Goal: Transaction & Acquisition: Purchase product/service

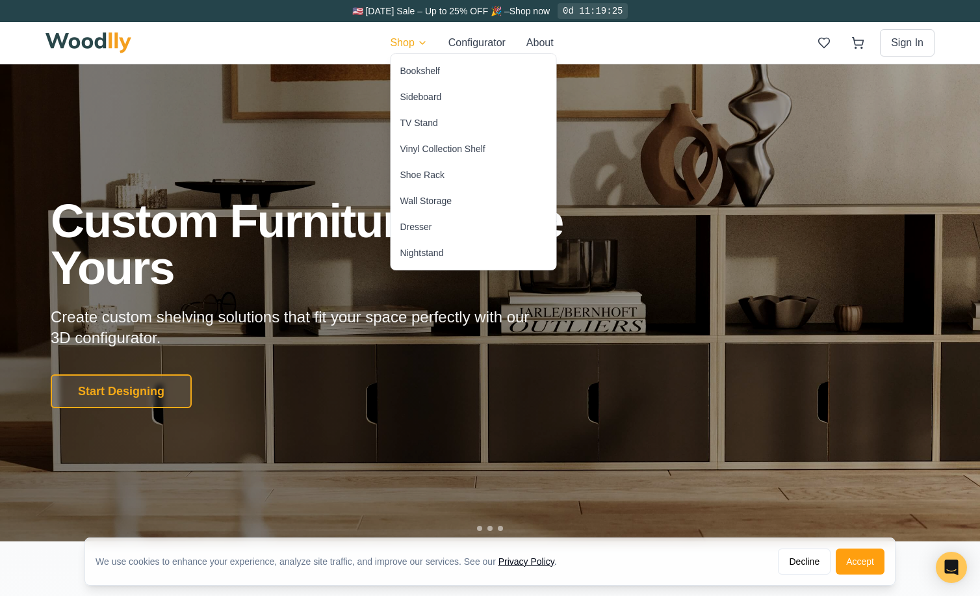
click at [417, 227] on div "Dresser" at bounding box center [416, 226] width 32 height 13
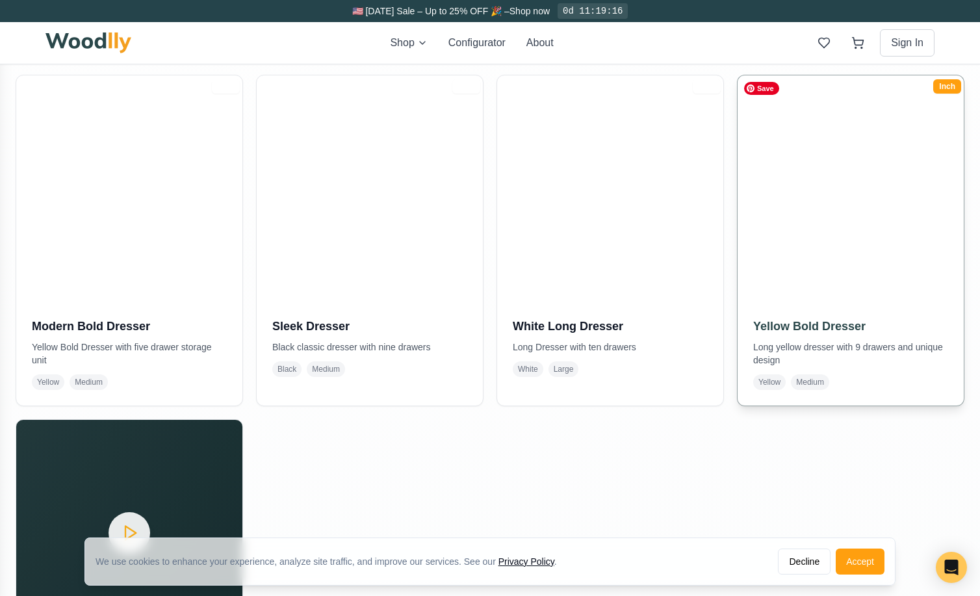
scroll to position [634, 0]
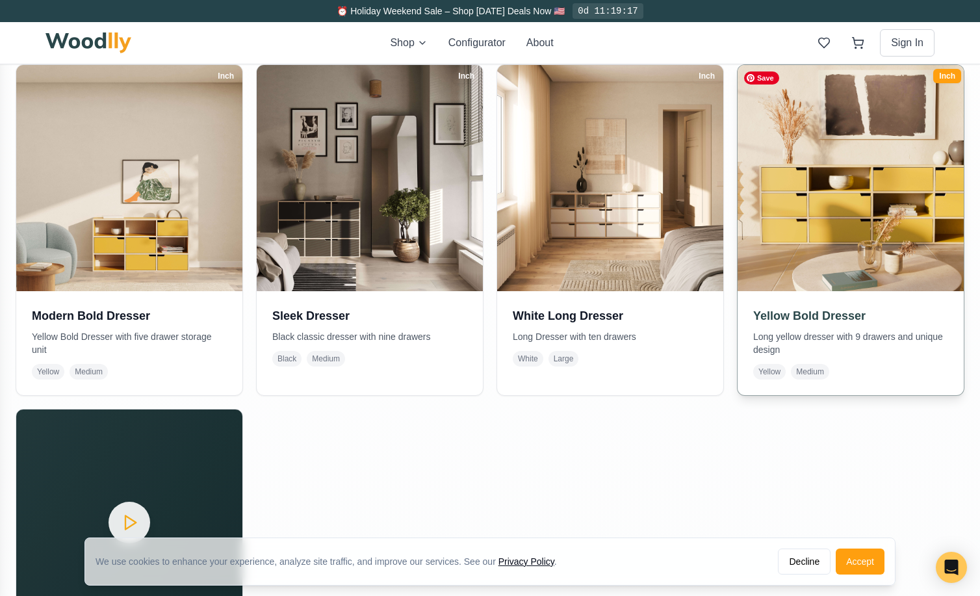
click at [784, 222] on img at bounding box center [850, 177] width 237 height 237
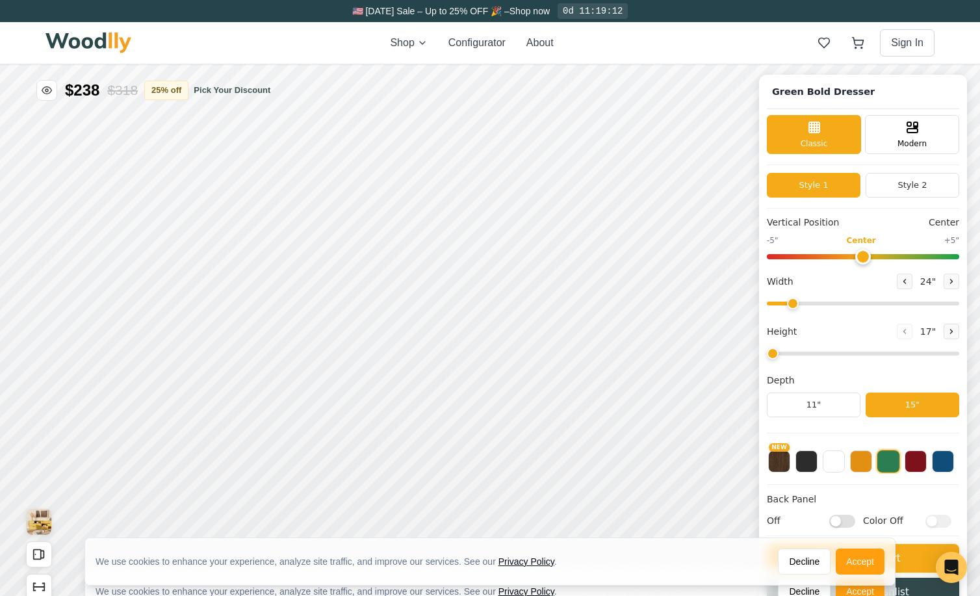
type input "68"
type input "3"
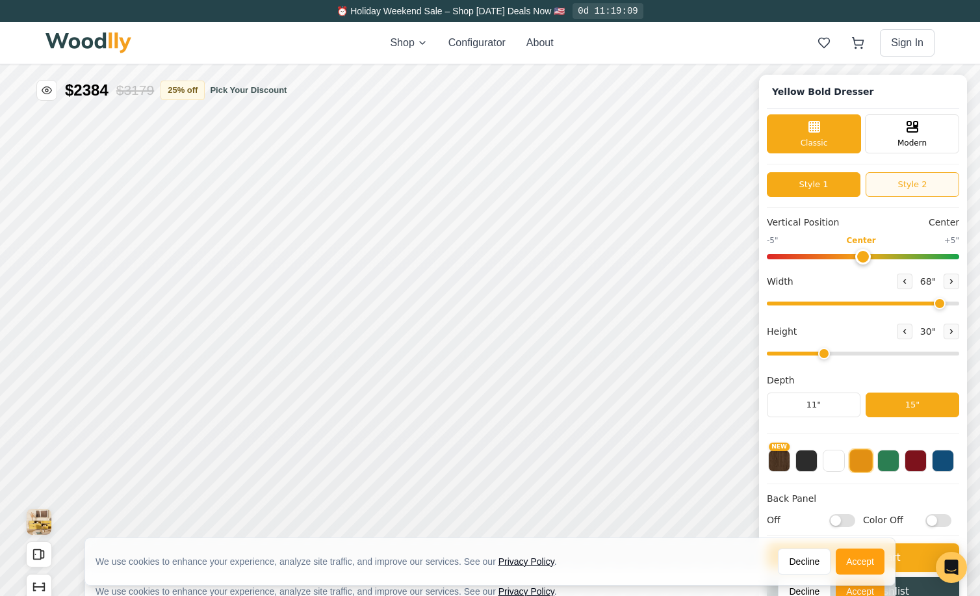
click at [890, 189] on button "Style 2" at bounding box center [913, 184] width 94 height 25
click at [829, 188] on button "Style 1" at bounding box center [814, 184] width 94 height 25
click at [891, 174] on button "Style 2" at bounding box center [913, 184] width 94 height 25
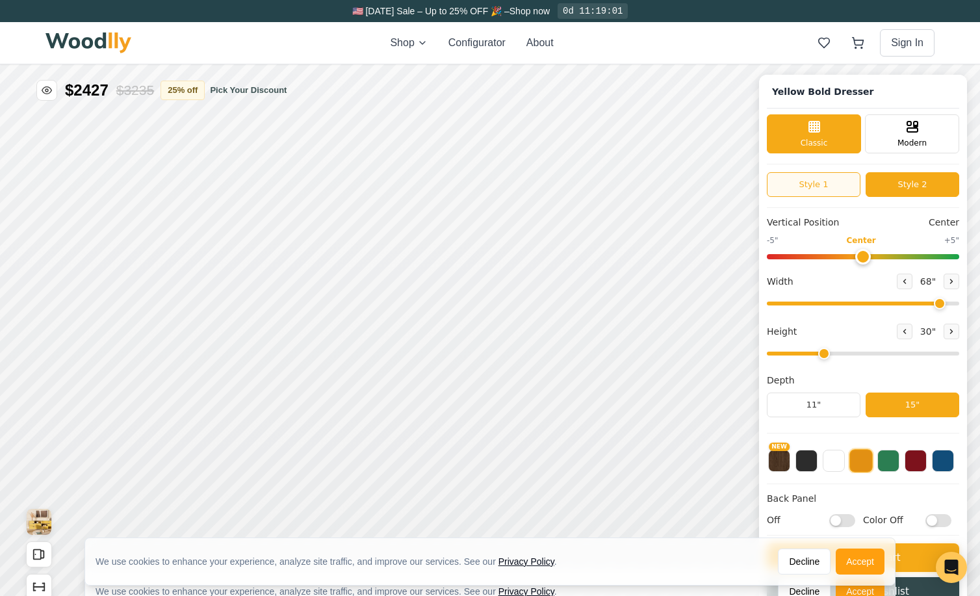
click at [818, 188] on button "Style 1" at bounding box center [814, 184] width 94 height 25
click at [893, 184] on button "Style 2" at bounding box center [913, 184] width 94 height 25
drag, startPoint x: 858, startPoint y: 257, endPoint x: 812, endPoint y: 261, distance: 46.3
type input "-3"
click at [812, 259] on input "range" at bounding box center [863, 256] width 192 height 5
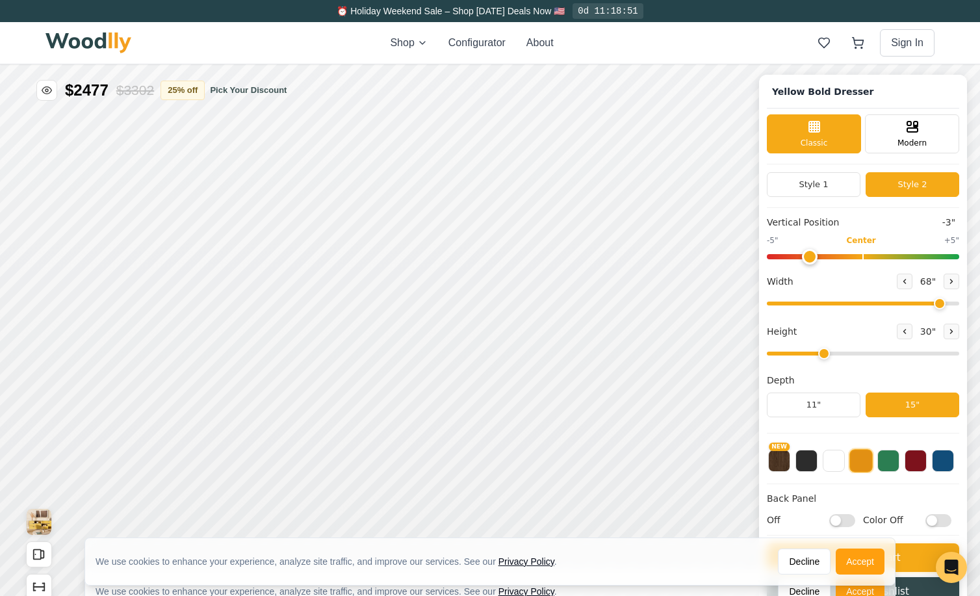
scroll to position [5, 0]
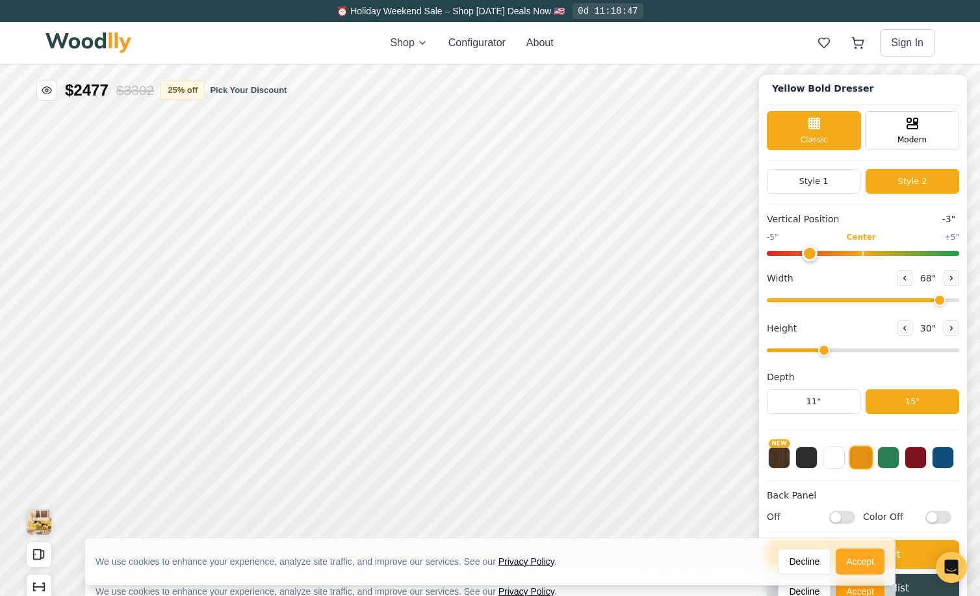
click at [860, 567] on button "Accept" at bounding box center [860, 562] width 49 height 26
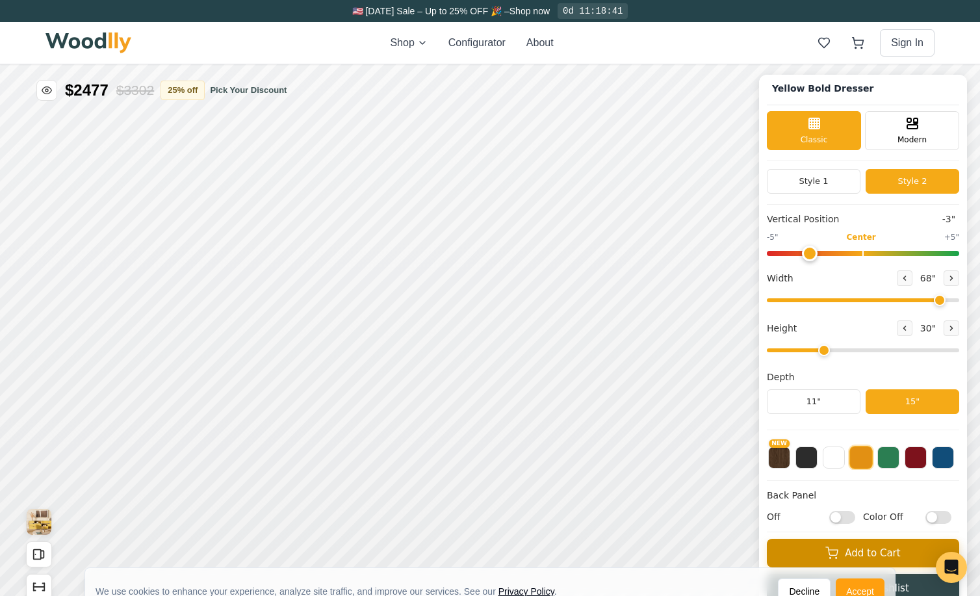
click at [838, 553] on icon at bounding box center [831, 553] width 13 height 13
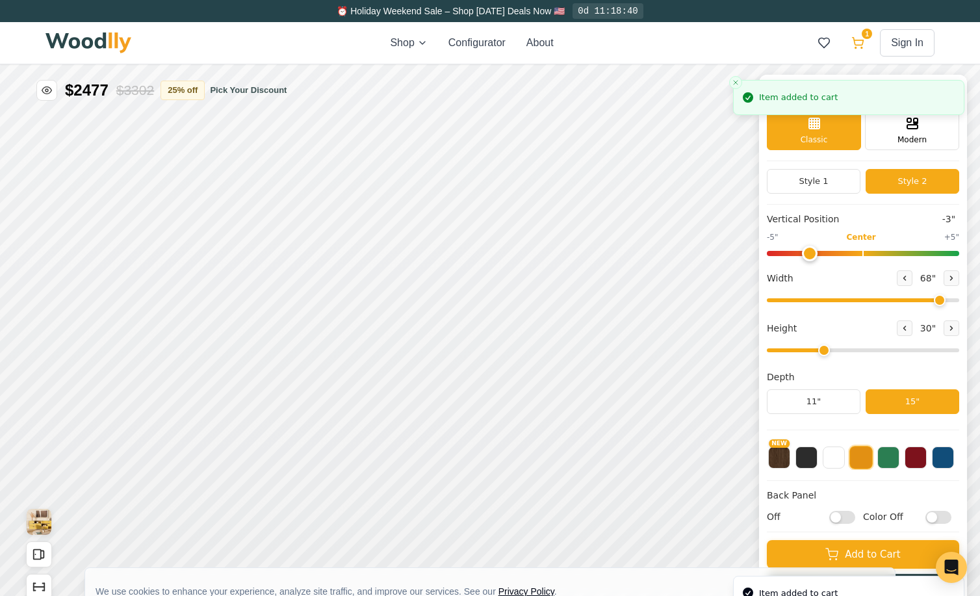
click at [856, 44] on icon at bounding box center [857, 42] width 13 height 13
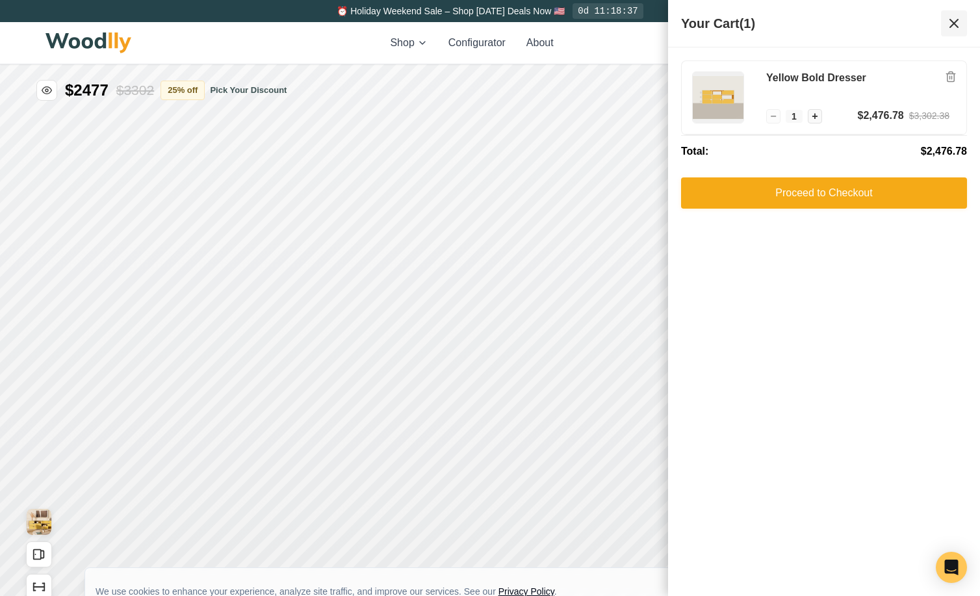
click at [955, 23] on icon at bounding box center [954, 24] width 16 height 16
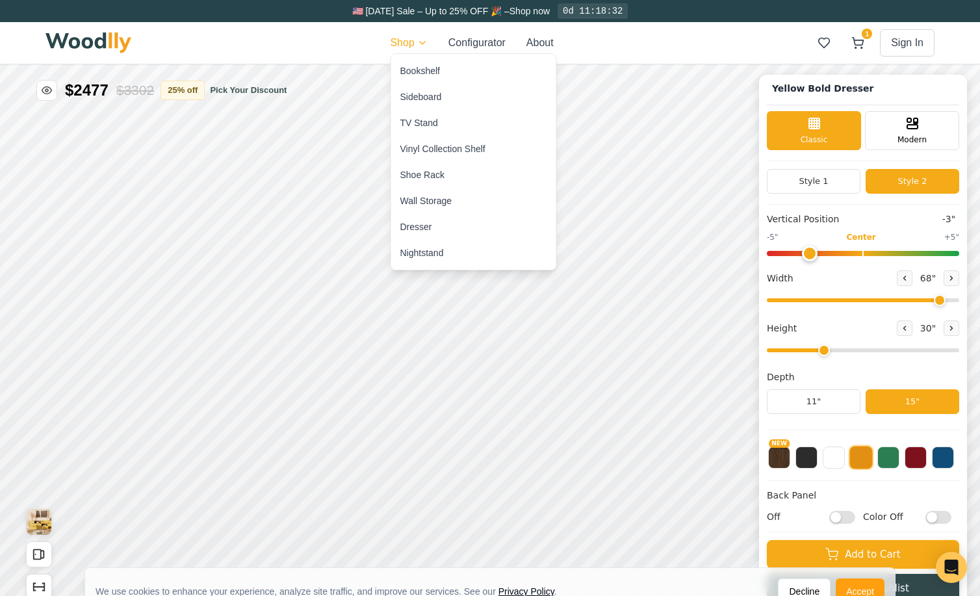
click at [401, 72] on div "Bookshelf" at bounding box center [420, 70] width 40 height 13
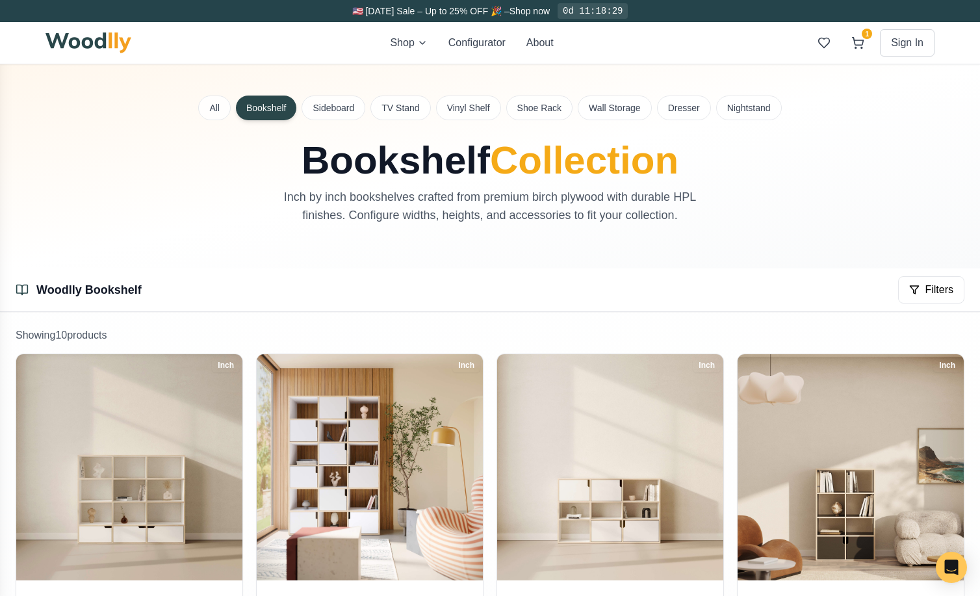
click at [81, 42] on img at bounding box center [88, 42] width 86 height 21
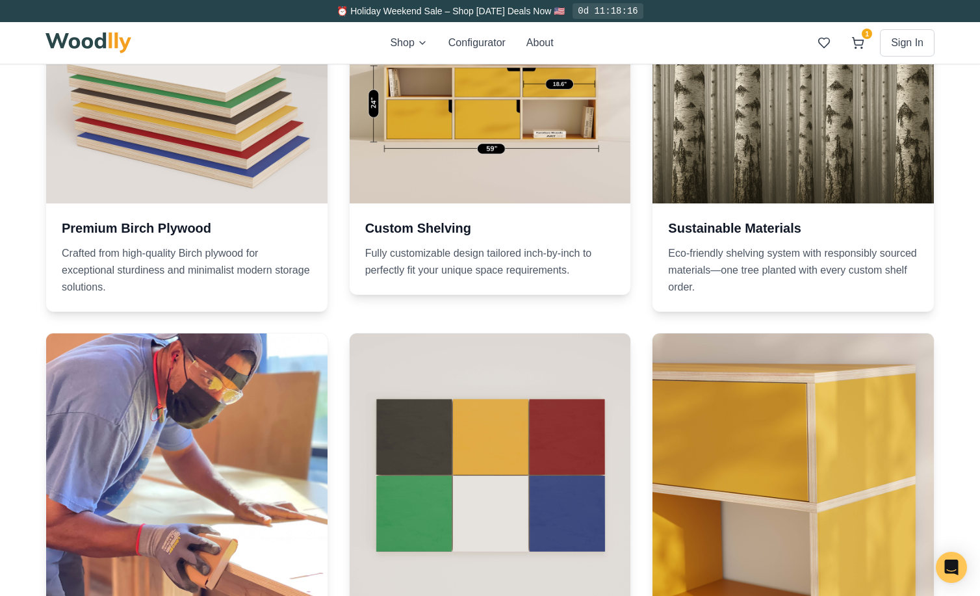
scroll to position [1634, 0]
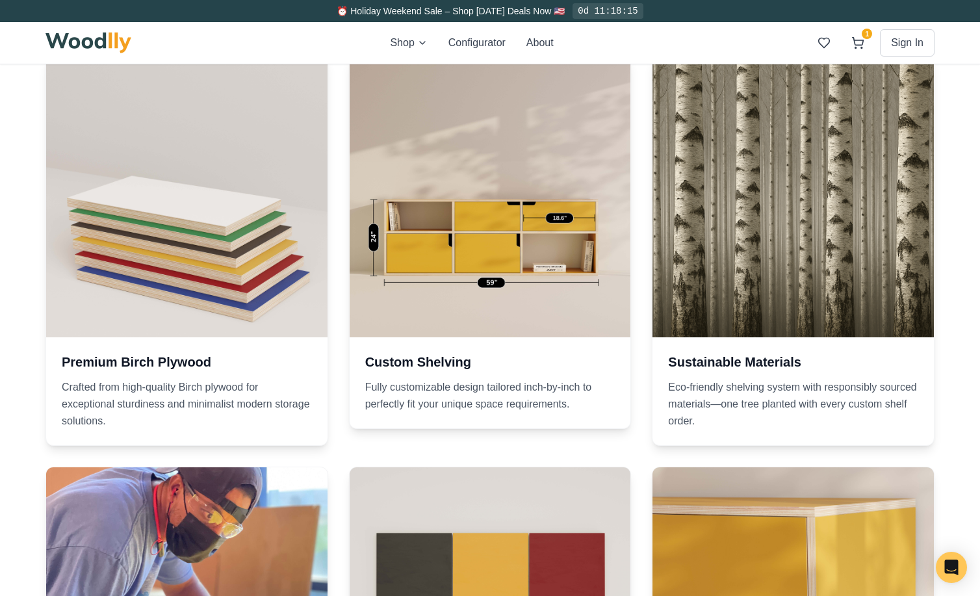
click at [560, 175] on div at bounding box center [490, 196] width 281 height 281
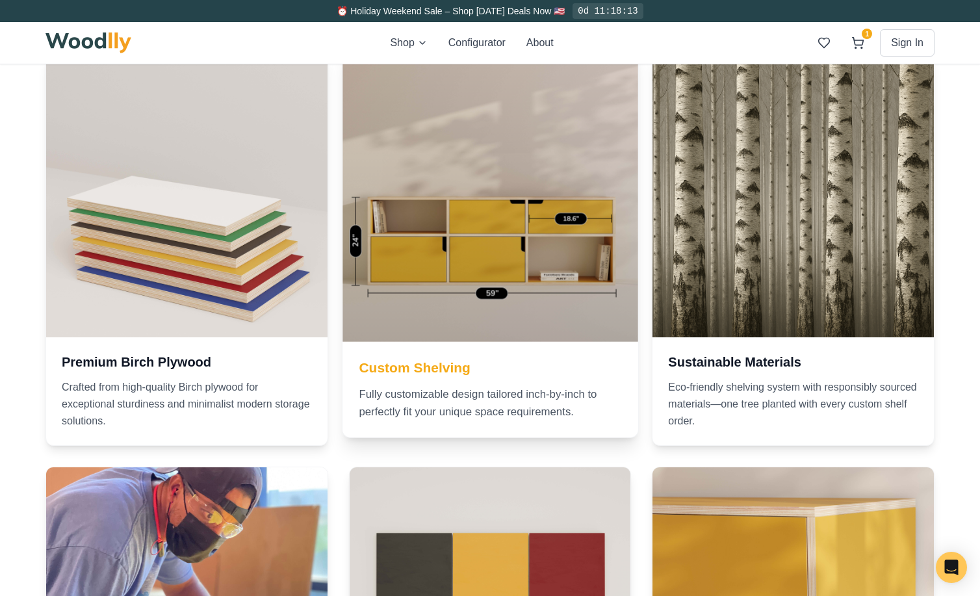
click at [515, 374] on h3 "Custom Shelving" at bounding box center [490, 367] width 263 height 19
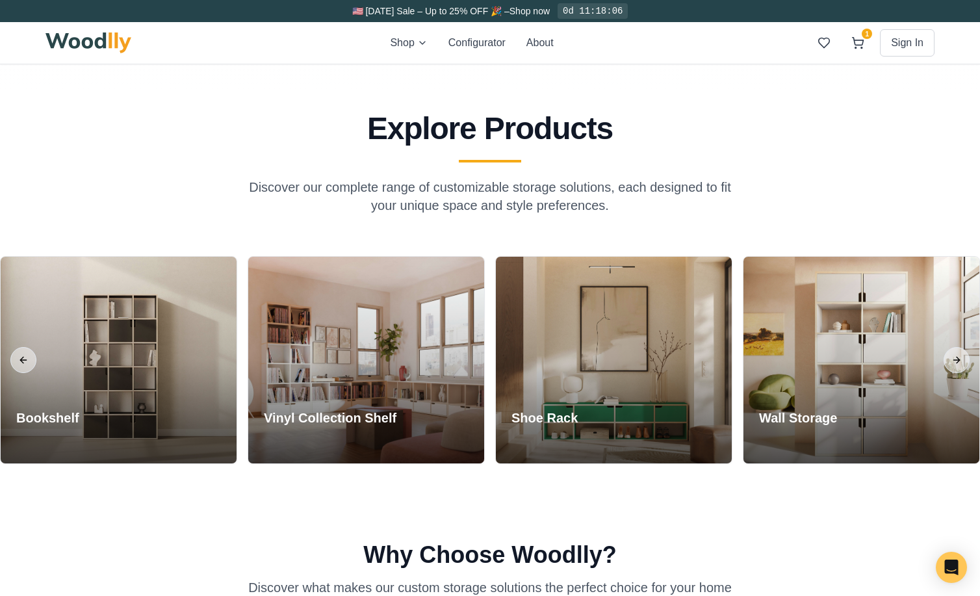
scroll to position [1035, 0]
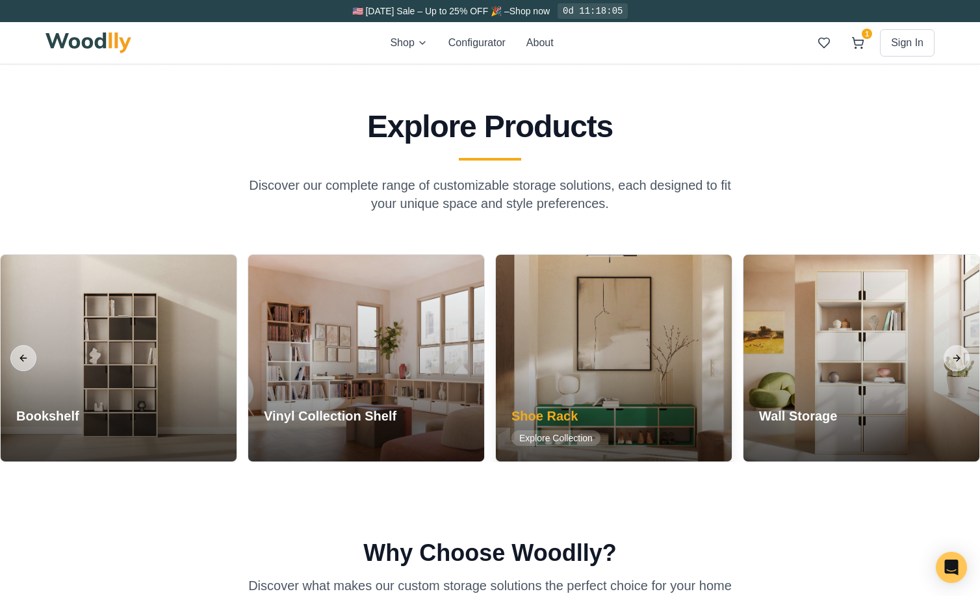
click at [529, 428] on div "Shoe Rack Explore Collection" at bounding box center [555, 426] width 89 height 39
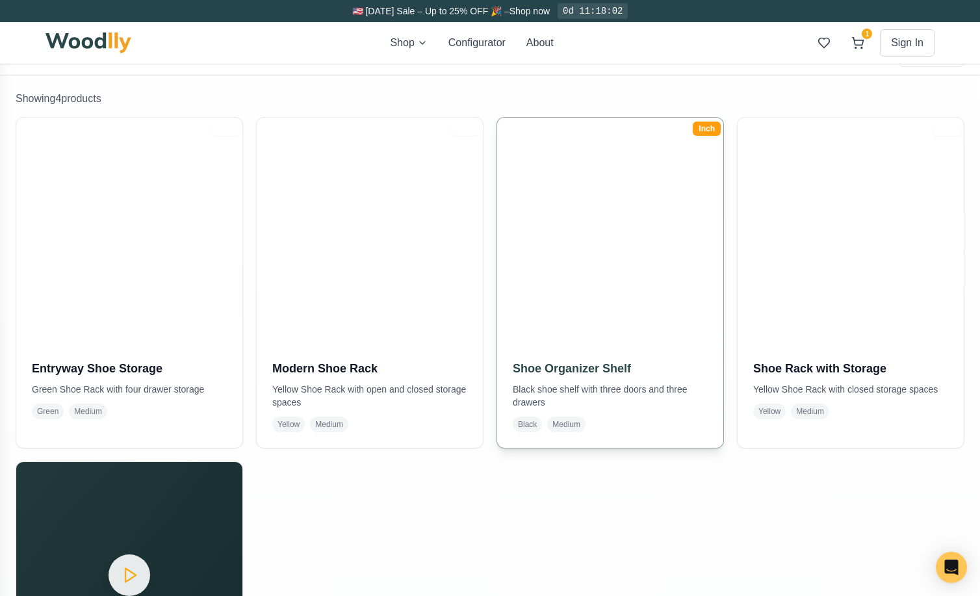
scroll to position [233, 0]
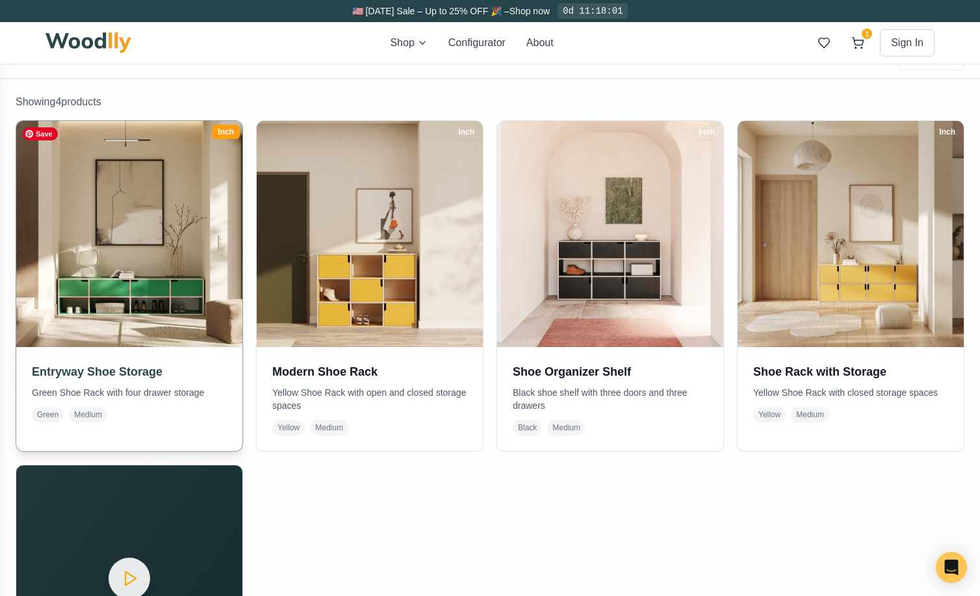
click at [181, 313] on img at bounding box center [128, 233] width 237 height 237
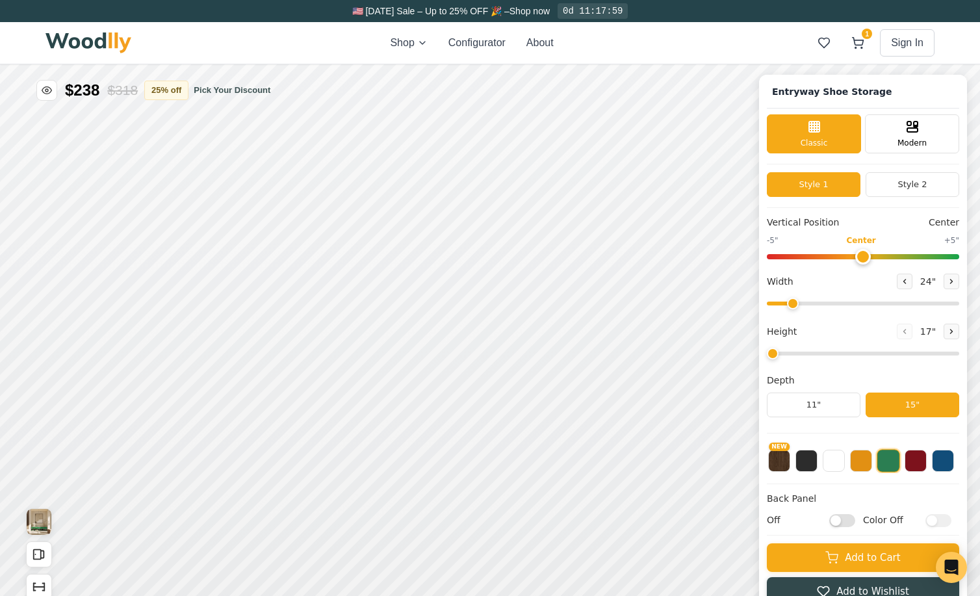
type input "67"
type input "2"
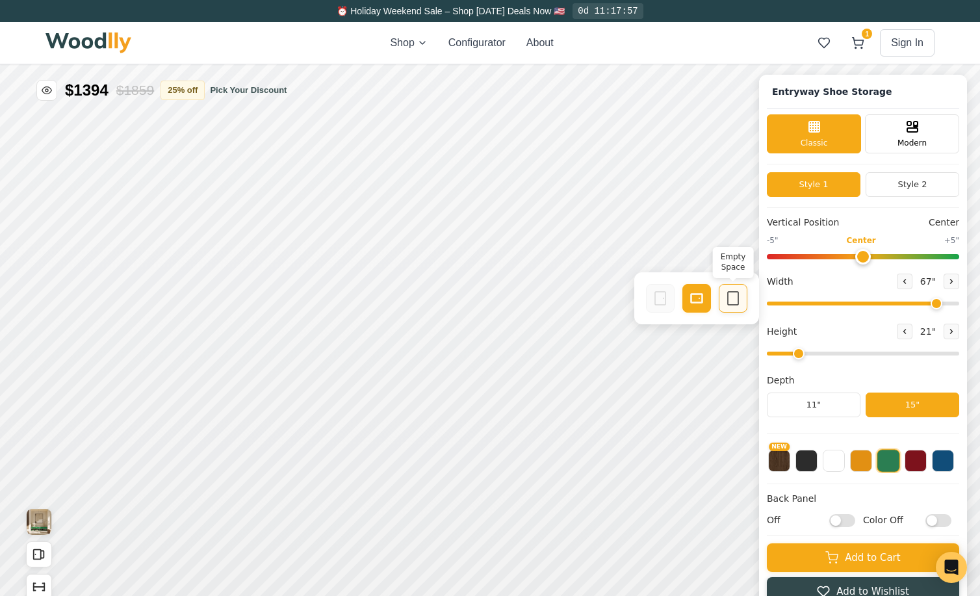
click at [730, 300] on icon at bounding box center [733, 299] width 16 height 16
click at [655, 299] on rect at bounding box center [660, 298] width 10 height 13
click at [695, 300] on icon at bounding box center [697, 299] width 16 height 16
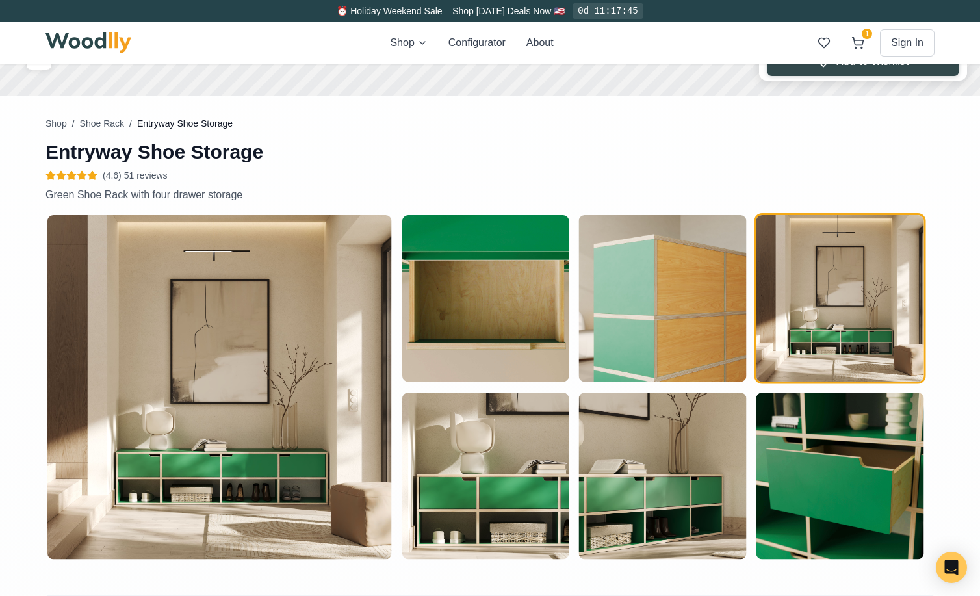
scroll to position [593, 0]
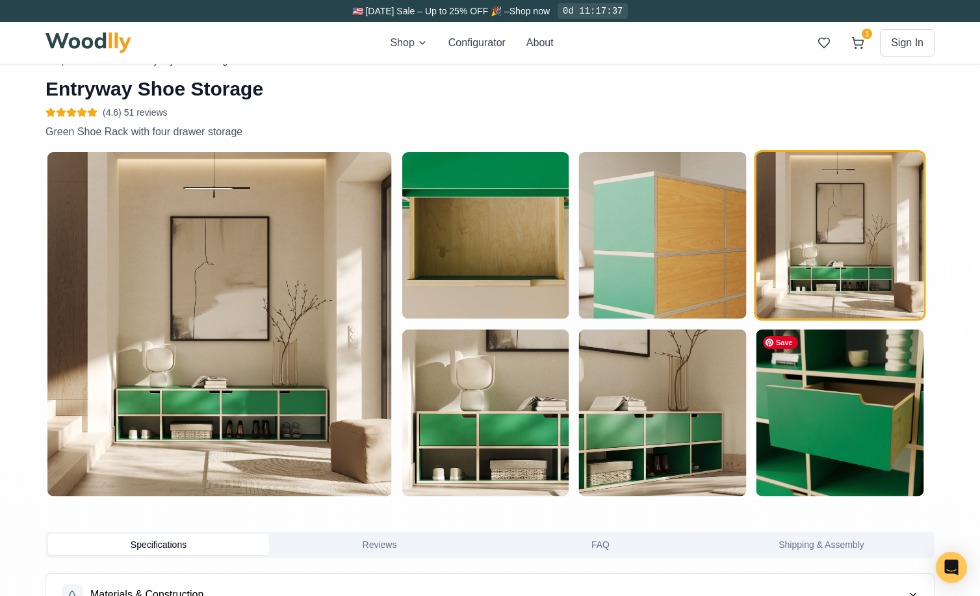
click at [803, 419] on img "button" at bounding box center [839, 412] width 167 height 167
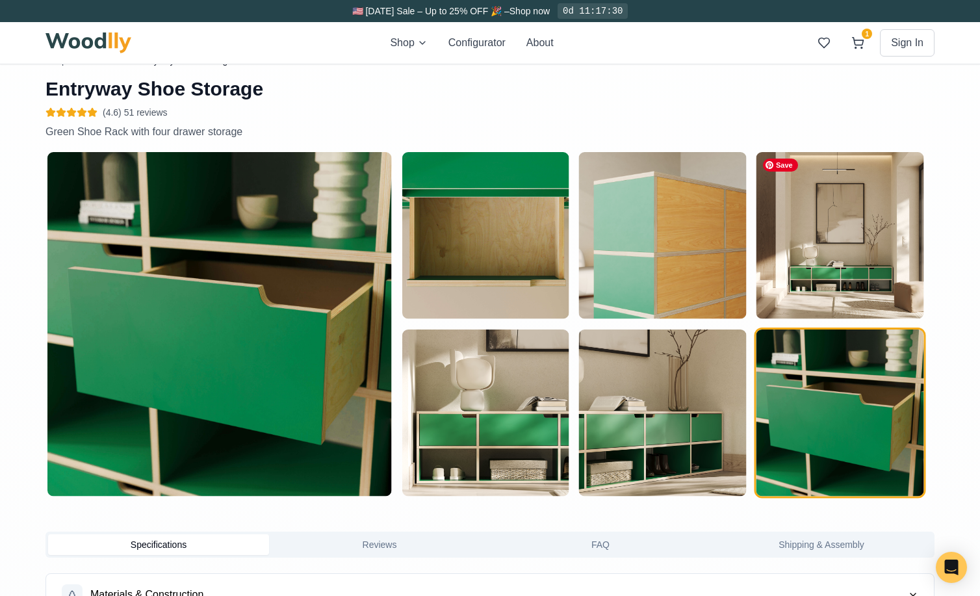
click at [834, 281] on img "button" at bounding box center [839, 235] width 167 height 167
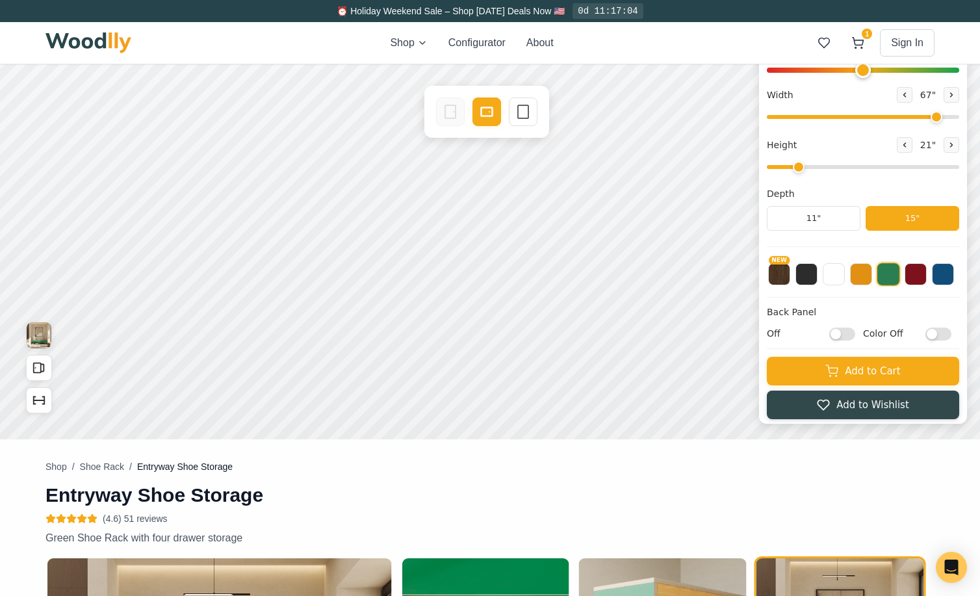
scroll to position [0, 0]
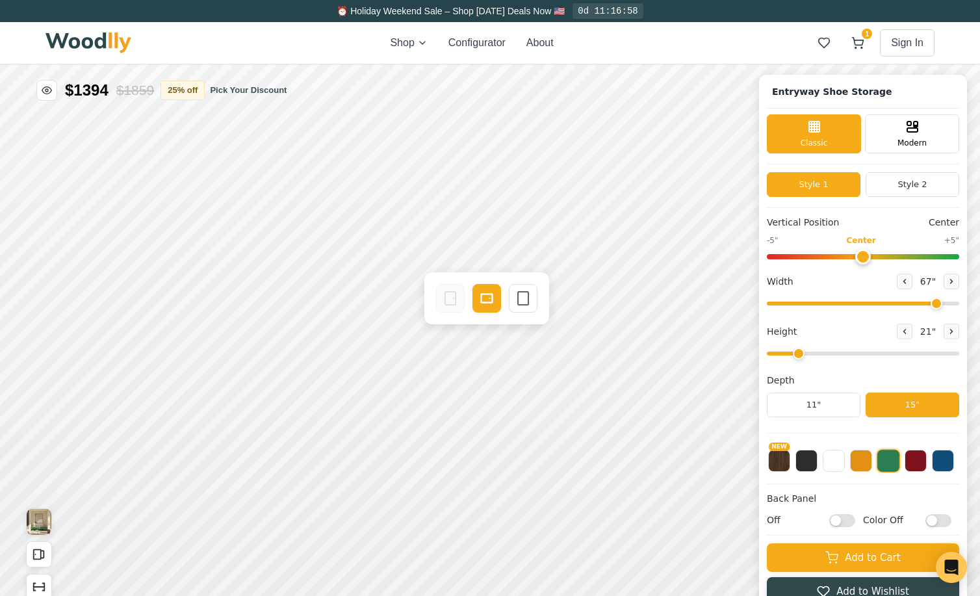
click at [83, 42] on img at bounding box center [88, 42] width 86 height 21
